Goal: Transaction & Acquisition: Purchase product/service

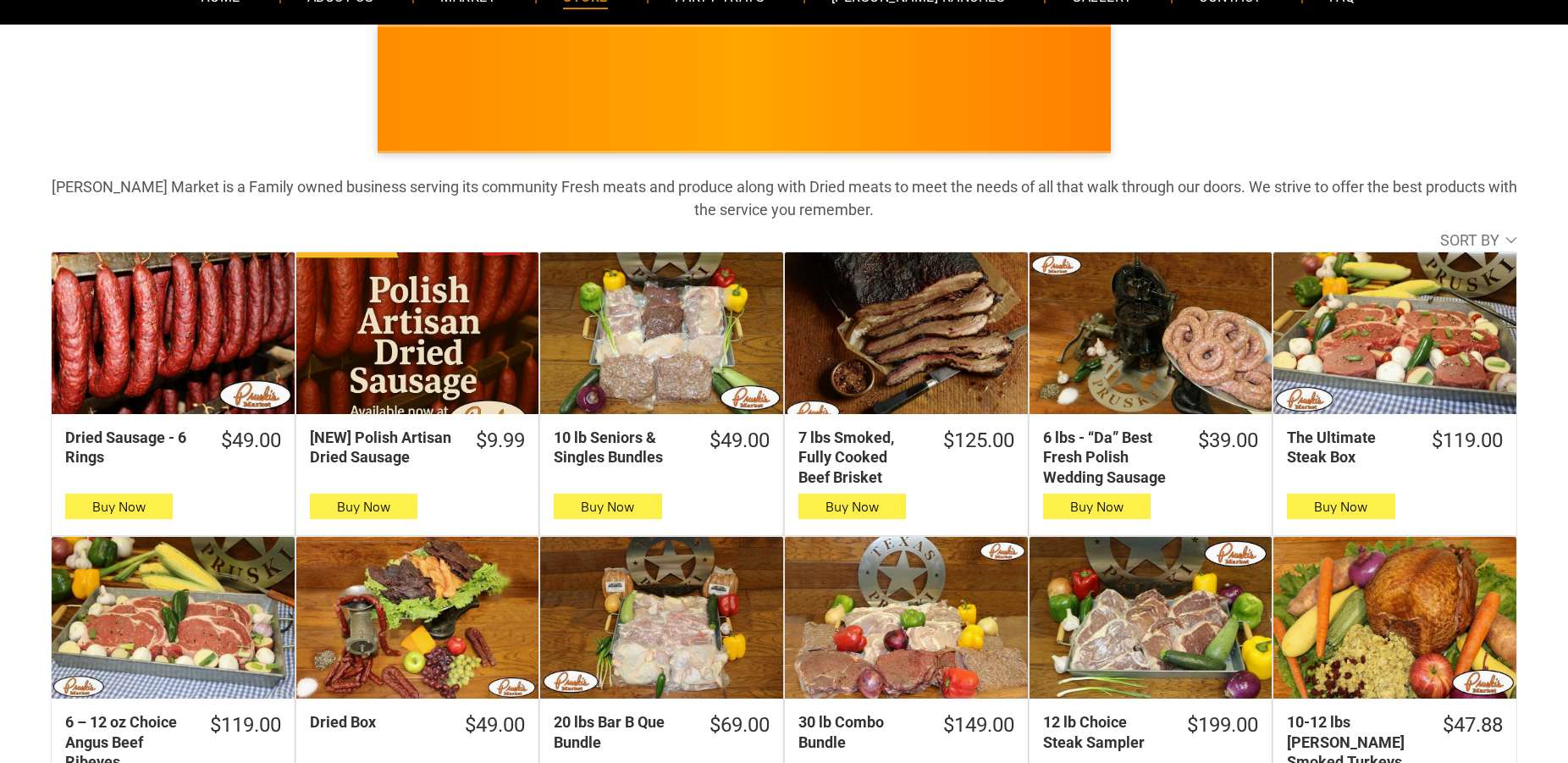
scroll to position [259, 0]
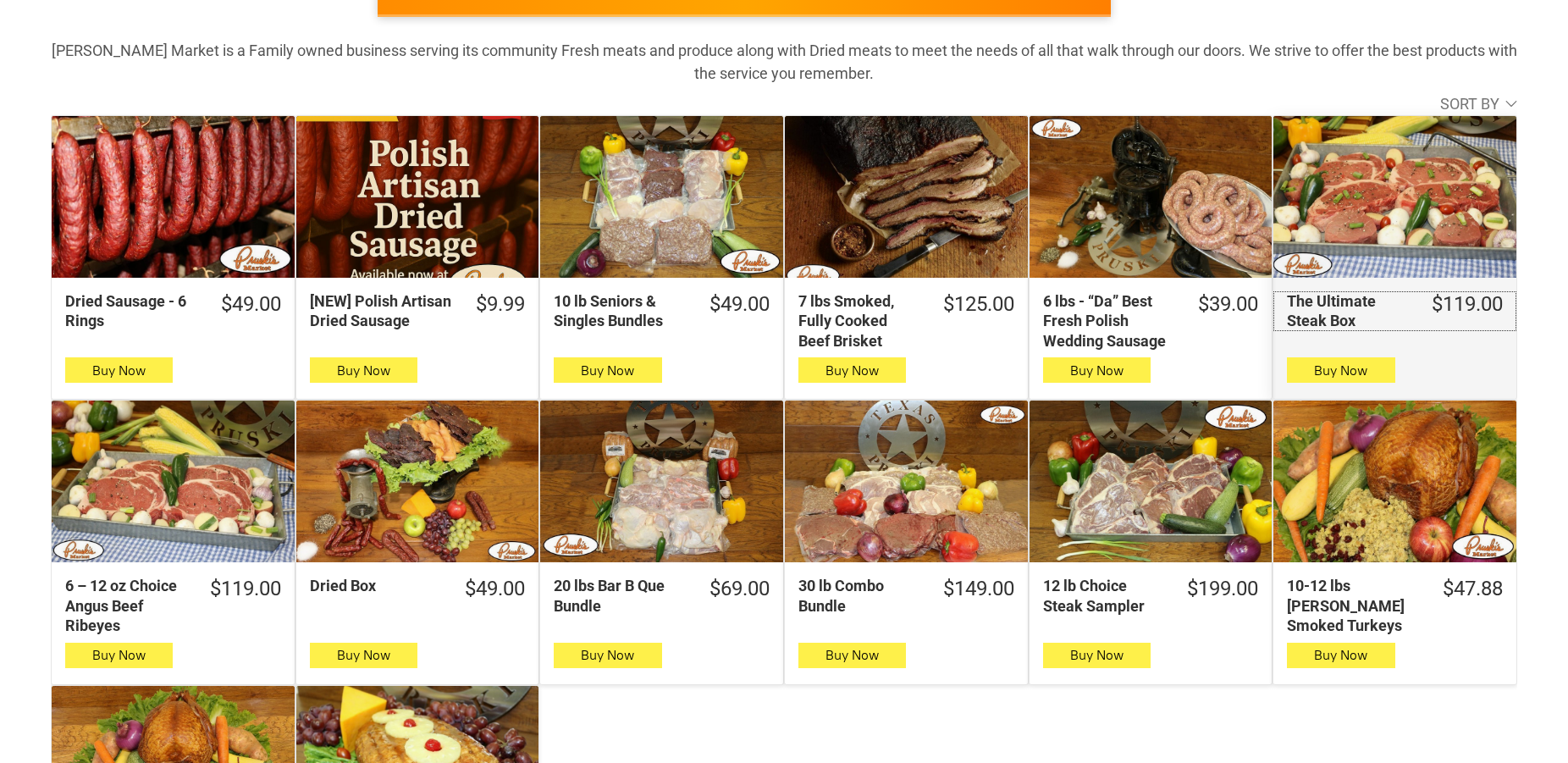
click at [1326, 316] on div "The Ultimate Steak Box" at bounding box center [1349, 311] width 123 height 40
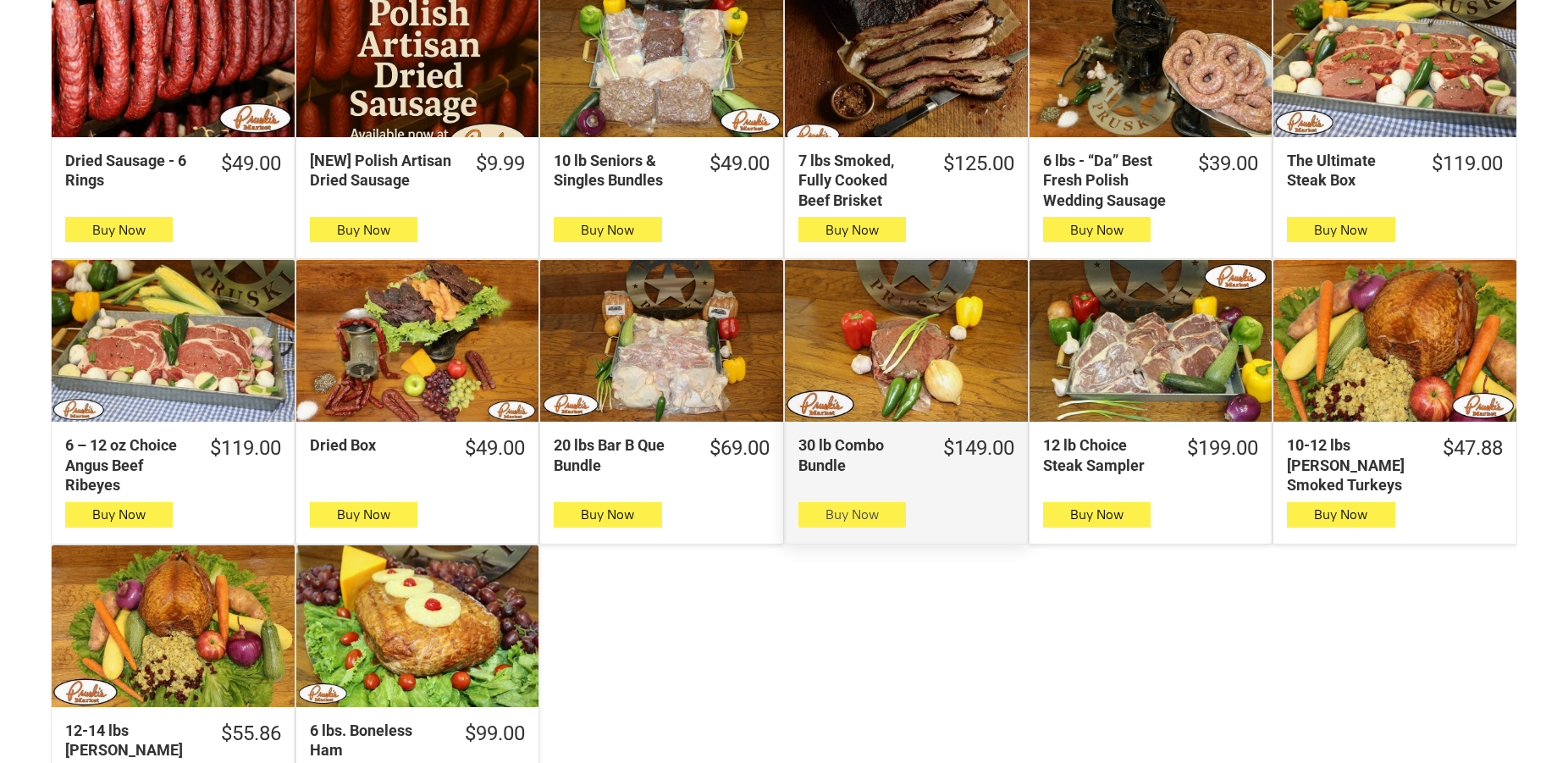
scroll to position [432, 0]
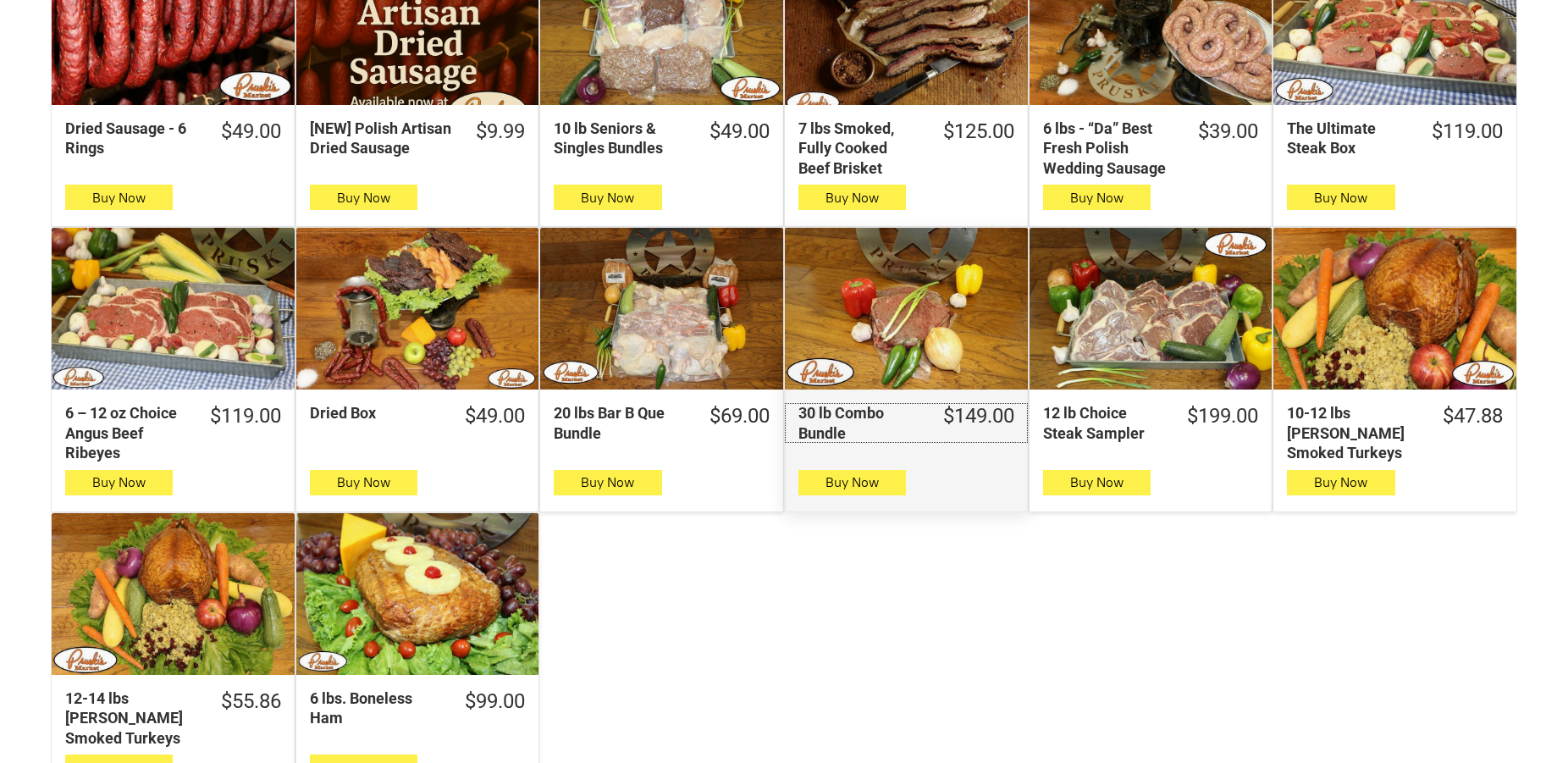
click at [860, 409] on div "30 lb Combo Bundle" at bounding box center [860, 424] width 123 height 40
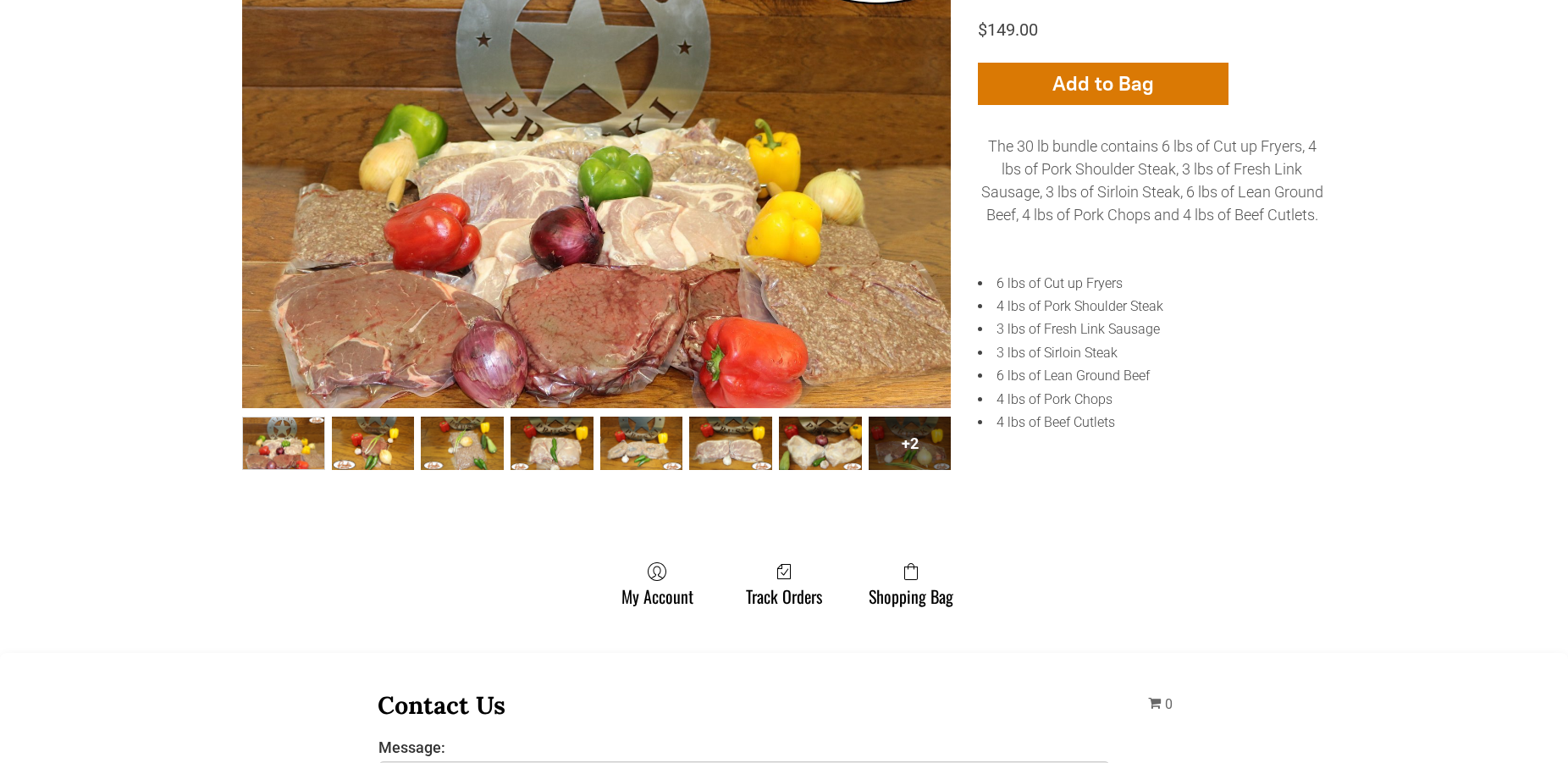
scroll to position [86, 0]
